Goal: Transaction & Acquisition: Book appointment/travel/reservation

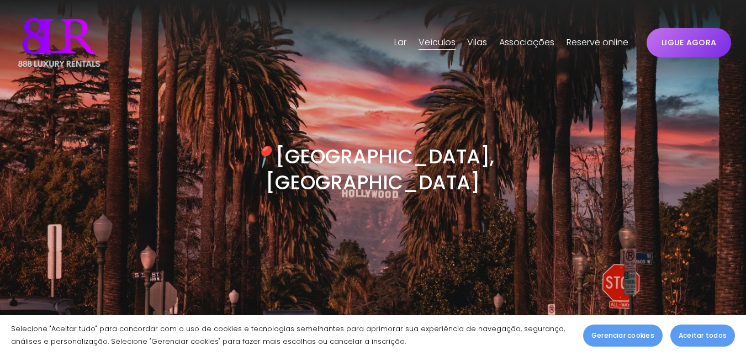
click at [693, 339] on font "Aceitar todos" at bounding box center [703, 335] width 48 height 9
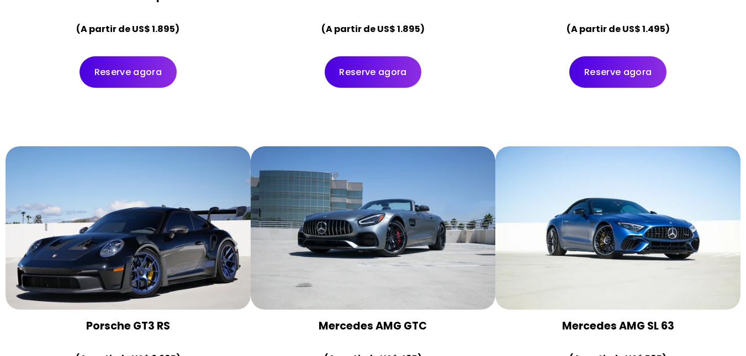
scroll to position [1765, 0]
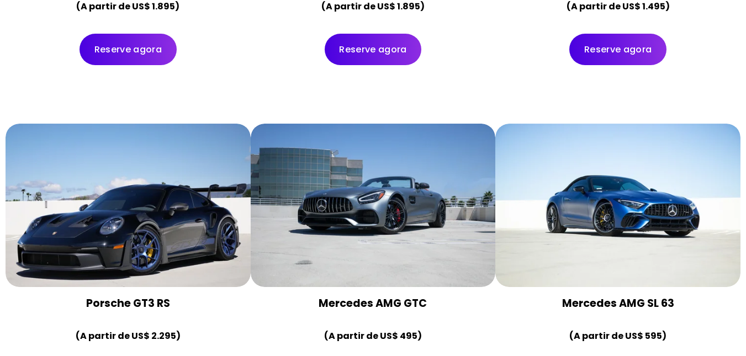
drag, startPoint x: 744, startPoint y: 103, endPoint x: 744, endPoint y: 111, distance: 7.7
click at [744, 111] on div "Porsche GT3 RS (A partir de US$ 2.295) Reserve agora" at bounding box center [373, 264] width 746 height 330
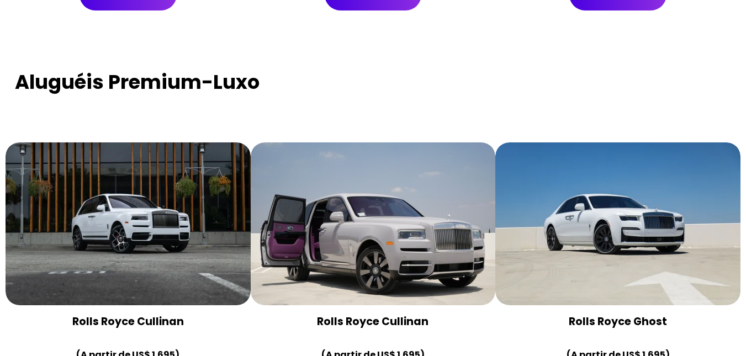
scroll to position [2217, 0]
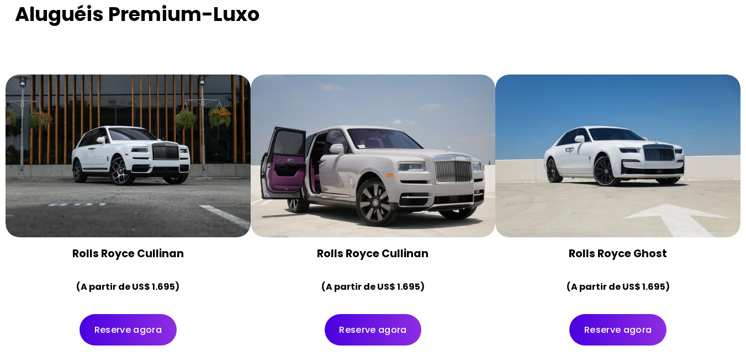
click at [124, 324] on font "Reserve agora" at bounding box center [127, 330] width 67 height 13
click at [179, 157] on div at bounding box center [128, 156] width 245 height 163
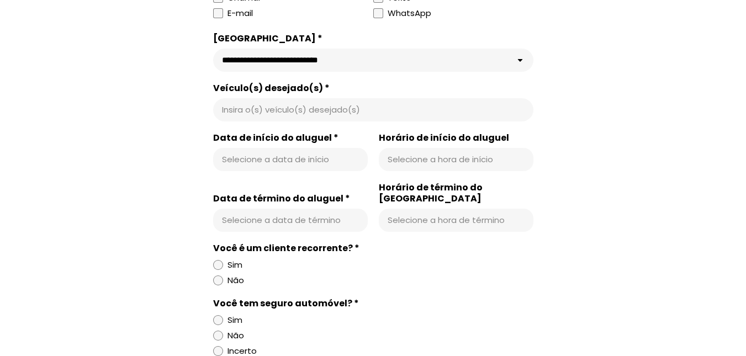
scroll to position [488, 0]
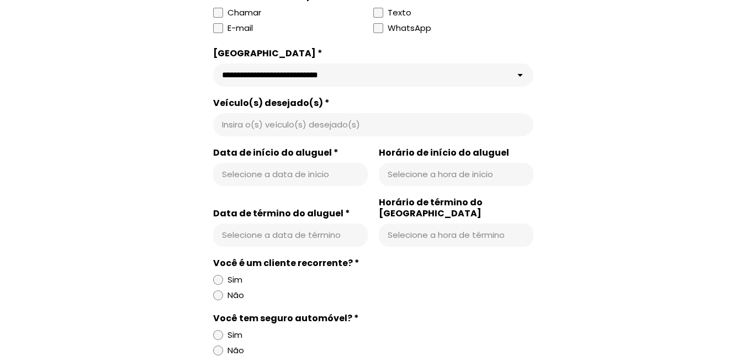
click at [325, 133] on div "Insira o(s) veículo(s) desejado(s)" at bounding box center [373, 124] width 320 height 23
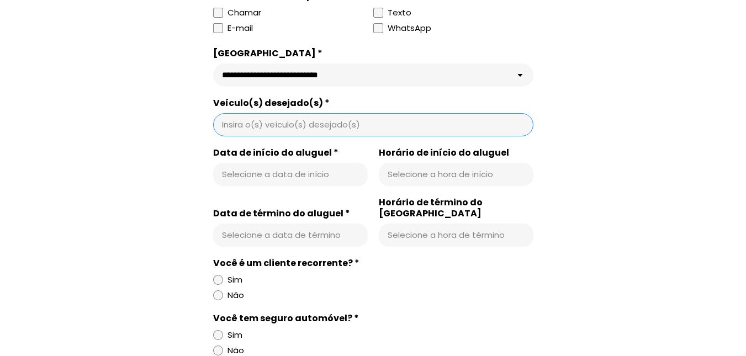
scroll to position [446, 0]
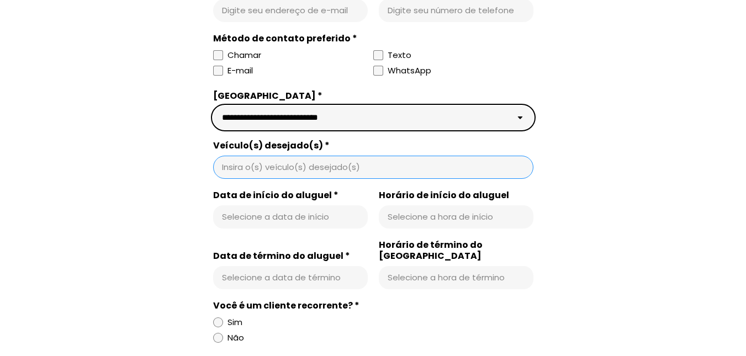
click at [495, 113] on select "**********" at bounding box center [373, 117] width 320 height 23
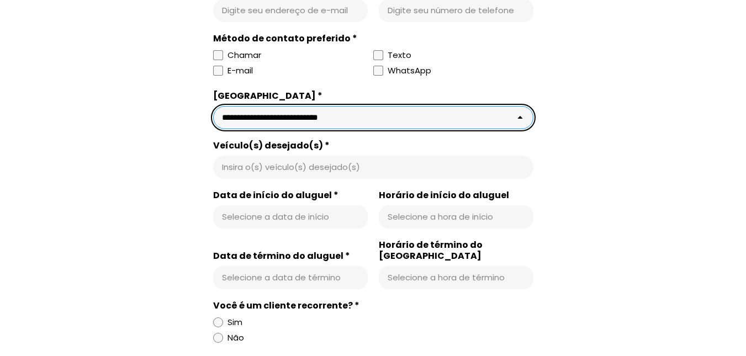
select select "**********"
click at [213, 107] on select "**********" at bounding box center [373, 117] width 320 height 23
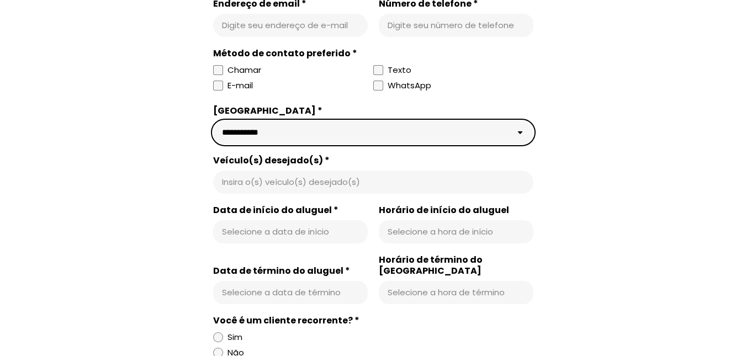
scroll to position [0, 0]
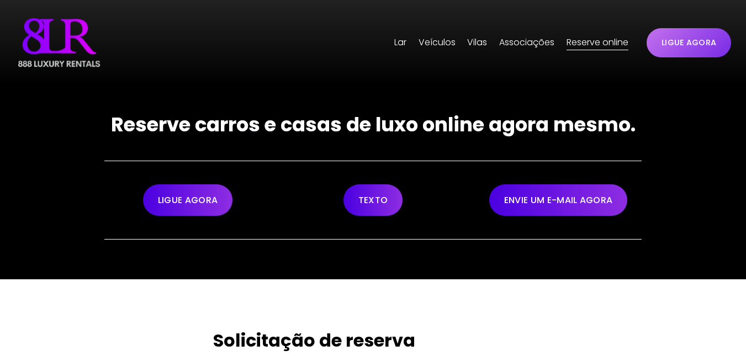
click at [401, 44] on font "Lar" at bounding box center [400, 42] width 12 height 13
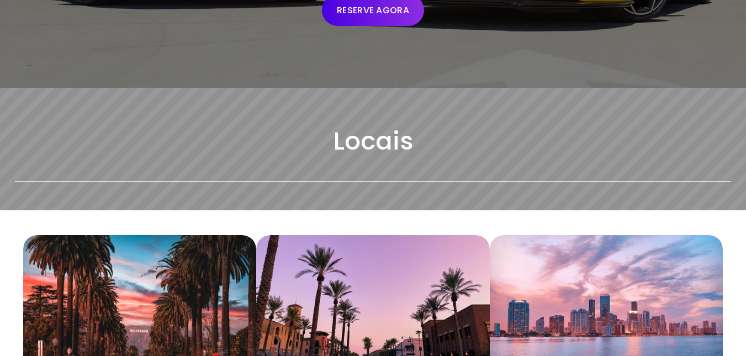
scroll to position [434, 0]
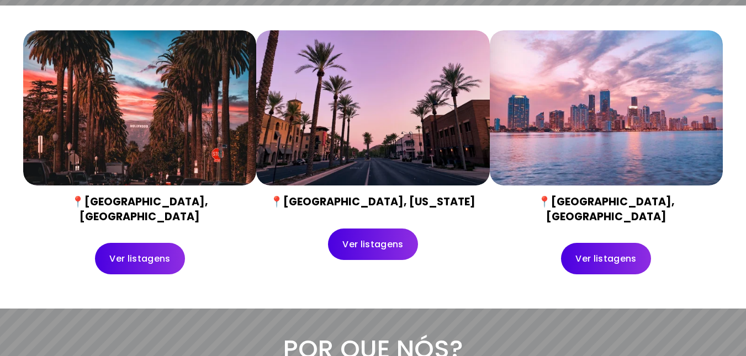
drag, startPoint x: 754, startPoint y: 34, endPoint x: 752, endPoint y: 90, distance: 55.8
click at [131, 252] on font "Ver listagens" at bounding box center [139, 258] width 61 height 13
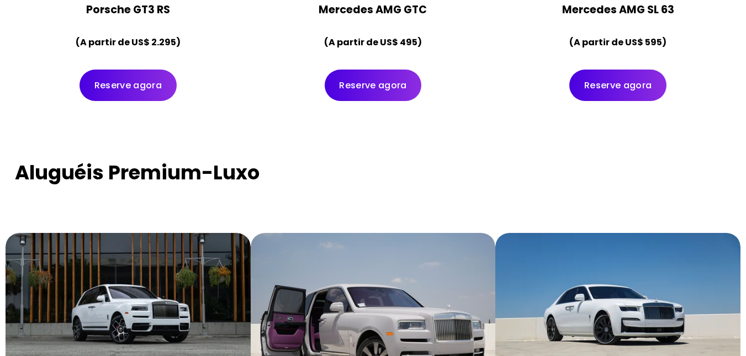
scroll to position [2161, 0]
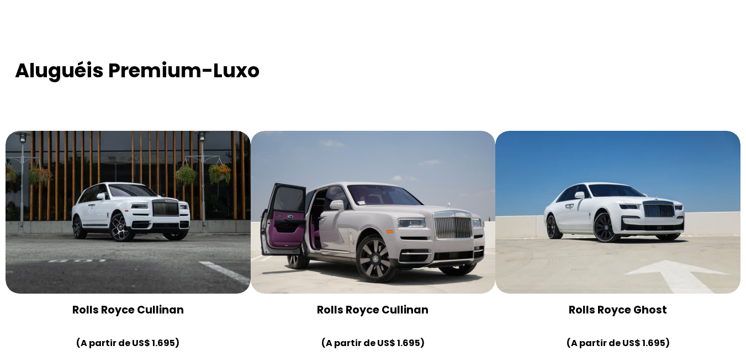
drag, startPoint x: 754, startPoint y: 14, endPoint x: 754, endPoint y: 120, distance: 105.5
click at [184, 183] on div at bounding box center [128, 212] width 245 height 163
click at [167, 187] on div at bounding box center [128, 212] width 245 height 163
click at [130, 131] on div at bounding box center [128, 212] width 245 height 163
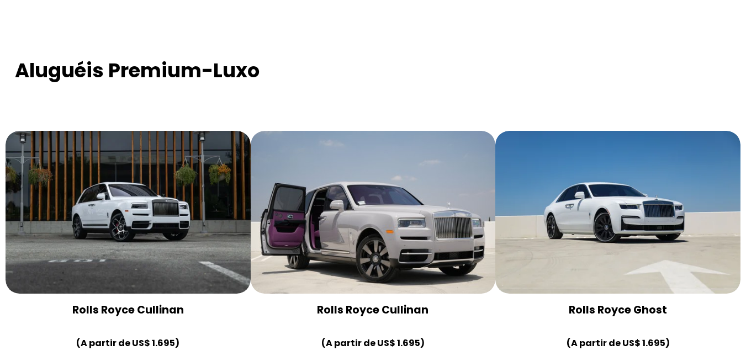
drag, startPoint x: 108, startPoint y: 108, endPoint x: 206, endPoint y: 60, distance: 109.2
click at [206, 93] on div at bounding box center [128, 112] width 245 height 38
click at [171, 303] on font "Rolls Royce Cullinan" at bounding box center [128, 310] width 112 height 15
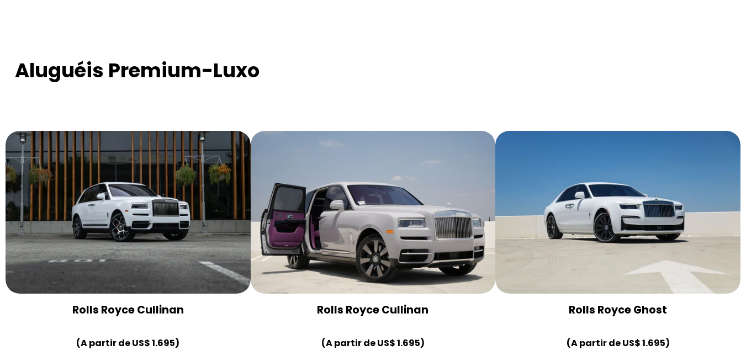
click at [630, 303] on font "Rolls Royce Ghost" at bounding box center [618, 310] width 98 height 15
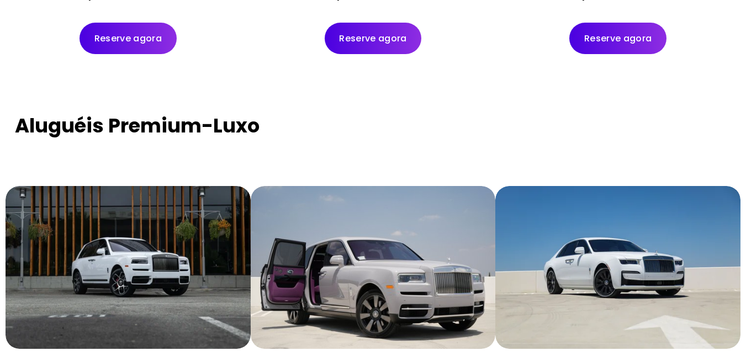
scroll to position [1995, 0]
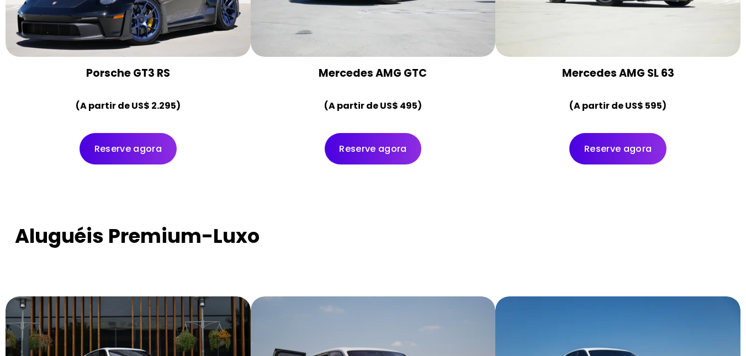
click at [140, 223] on font "Aluguéis Premium-Luxo" at bounding box center [137, 236] width 245 height 27
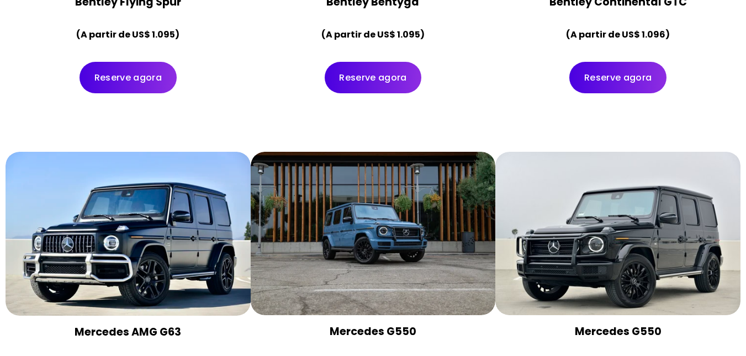
scroll to position [2824, 0]
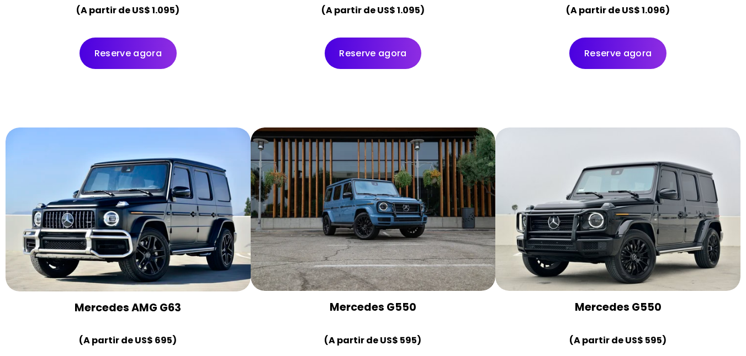
click at [599, 300] on font "Mercedes G550" at bounding box center [618, 307] width 87 height 15
click at [601, 300] on font "Mercedes G550" at bounding box center [618, 307] width 87 height 15
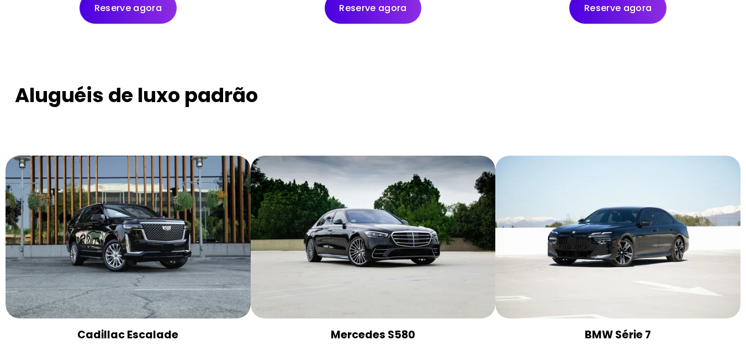
scroll to position [4296, 0]
